Goal: Find specific page/section: Find specific page/section

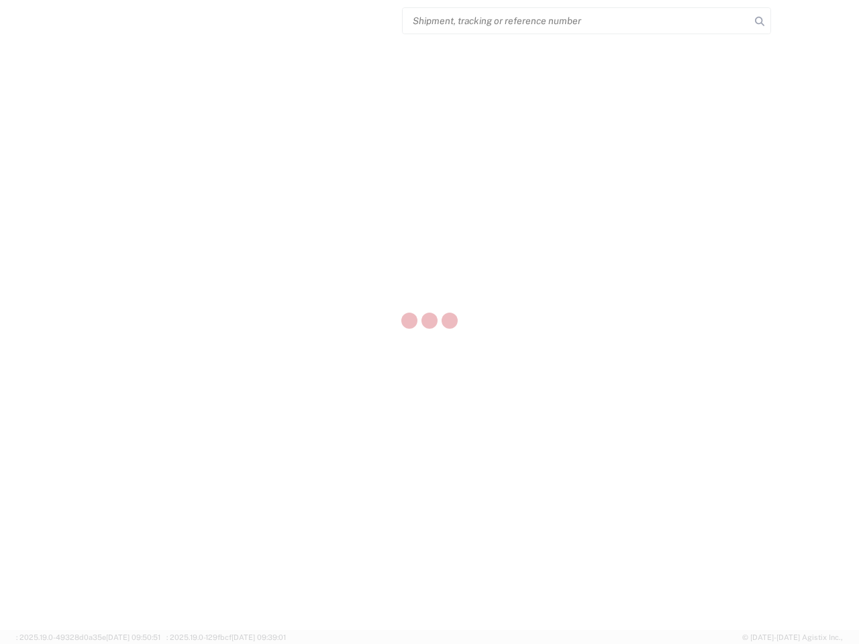
select select "US"
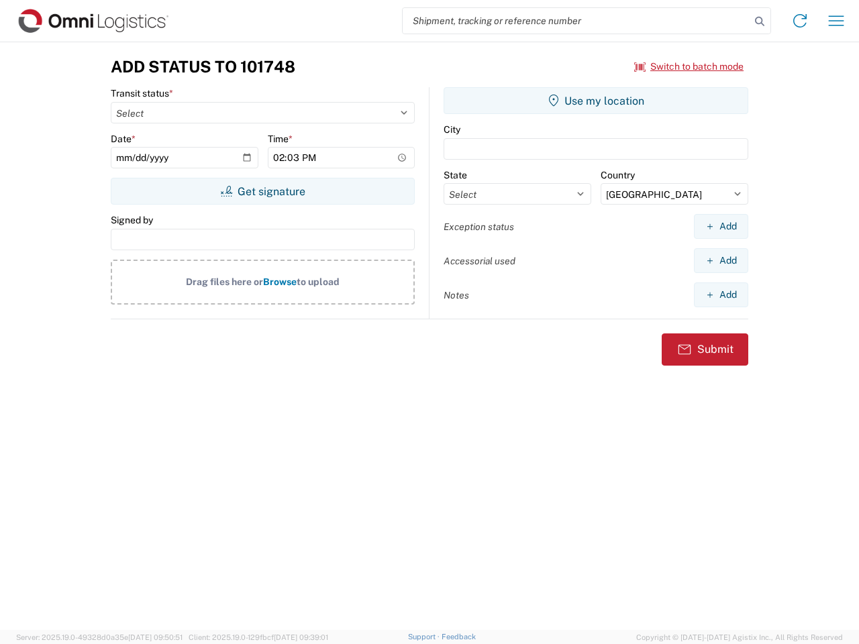
click at [576, 21] on input "search" at bounding box center [577, 20] width 348 height 25
click at [760, 21] on icon at bounding box center [759, 21] width 19 height 19
click at [800, 21] on icon at bounding box center [799, 20] width 21 height 21
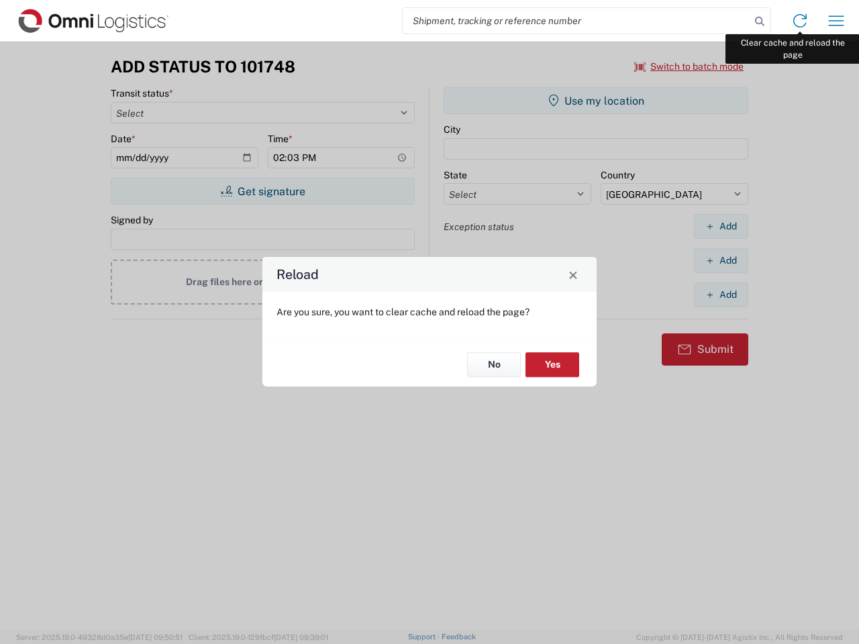
click at [836, 21] on div "Reload Are you sure, you want to clear cache and reload the page? No Yes" at bounding box center [429, 322] width 859 height 644
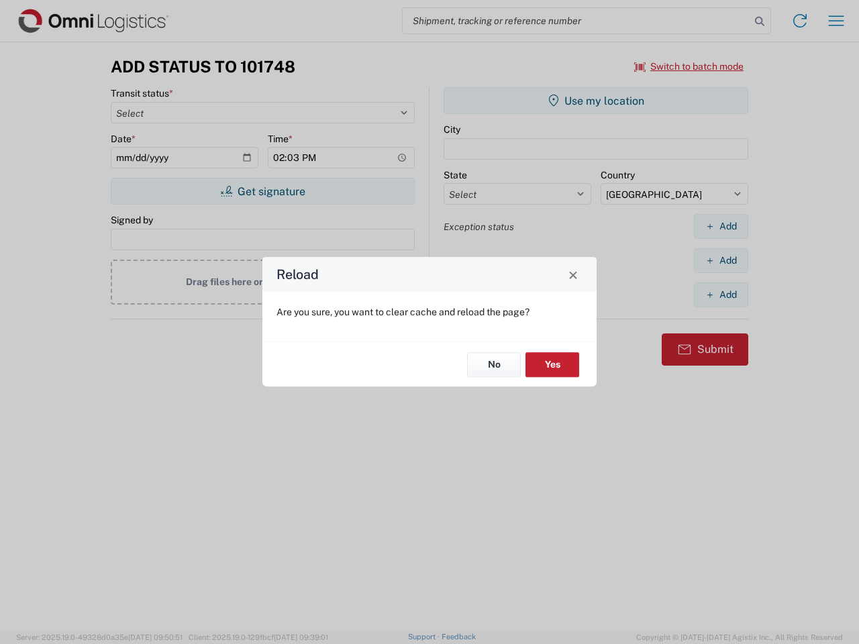
click at [689, 66] on div "Reload Are you sure, you want to clear cache and reload the page? No Yes" at bounding box center [429, 322] width 859 height 644
click at [262, 191] on div "Reload Are you sure, you want to clear cache and reload the page? No Yes" at bounding box center [429, 322] width 859 height 644
click at [596, 101] on div "Reload Are you sure, you want to clear cache and reload the page? No Yes" at bounding box center [429, 322] width 859 height 644
click at [721, 226] on div "Reload Are you sure, you want to clear cache and reload the page? No Yes" at bounding box center [429, 322] width 859 height 644
click at [721, 260] on div "Reload Are you sure, you want to clear cache and reload the page? No Yes" at bounding box center [429, 322] width 859 height 644
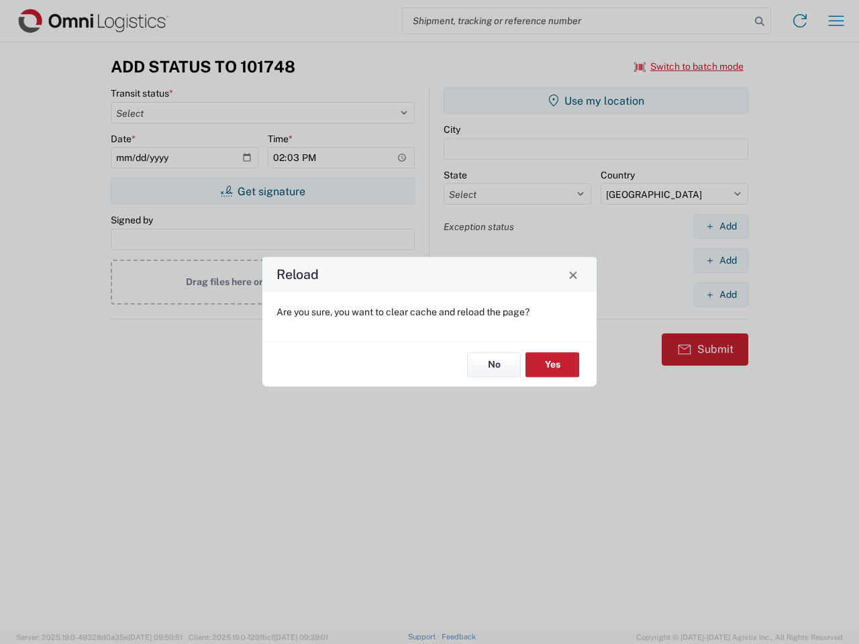
click at [721, 295] on div "Reload Are you sure, you want to clear cache and reload the page? No Yes" at bounding box center [429, 322] width 859 height 644
